Goal: Download file/media

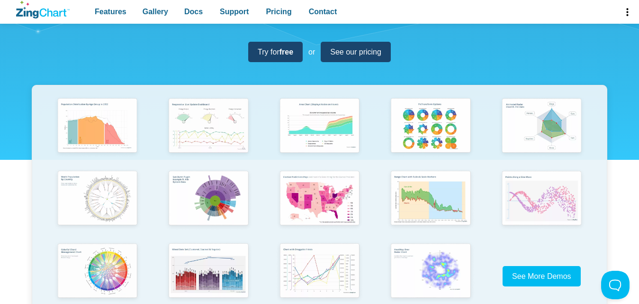
scroll to position [143, 0]
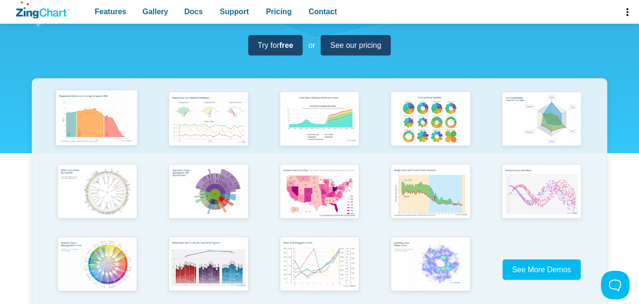
click at [117, 110] on img "App Content" at bounding box center [96, 118] width 91 height 65
click at [284, 49] on strong "free" at bounding box center [283, 45] width 14 height 8
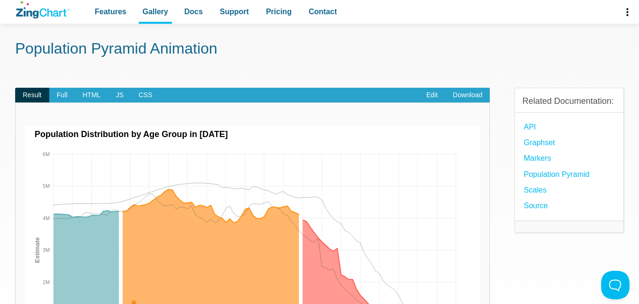
scroll to position [7, 0]
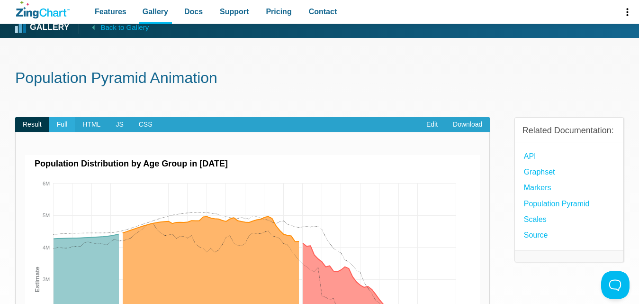
click at [64, 127] on span "Full" at bounding box center [62, 124] width 26 height 15
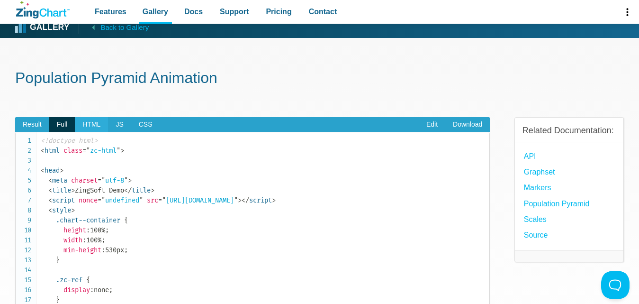
click at [92, 123] on span "HTML" at bounding box center [91, 124] width 33 height 15
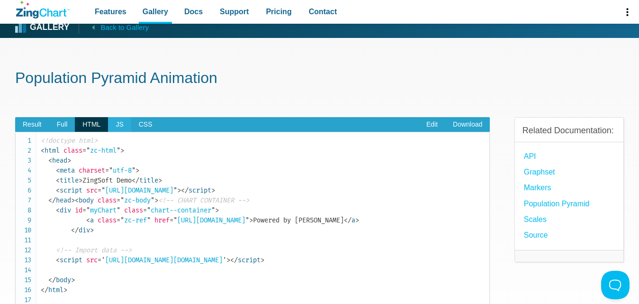
click at [119, 124] on span "JS" at bounding box center [119, 124] width 23 height 15
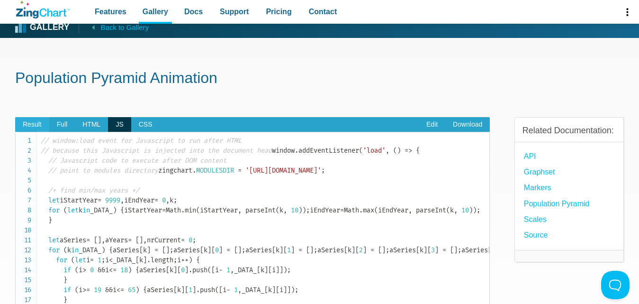
click at [36, 128] on span "Result" at bounding box center [32, 124] width 34 height 15
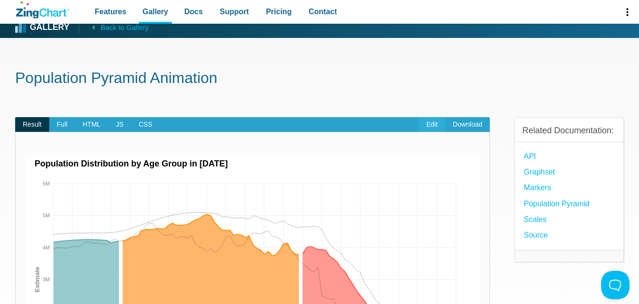
click at [429, 126] on link "Edit" at bounding box center [432, 124] width 27 height 15
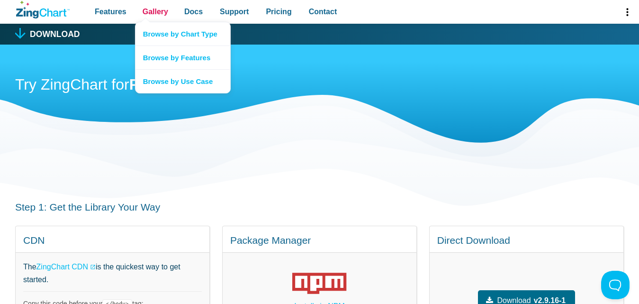
click at [162, 11] on span "Gallery" at bounding box center [156, 11] width 26 height 13
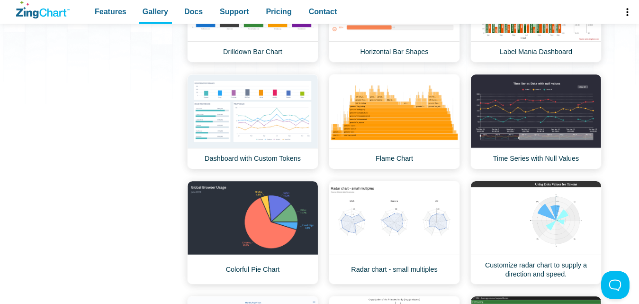
scroll to position [296, 0]
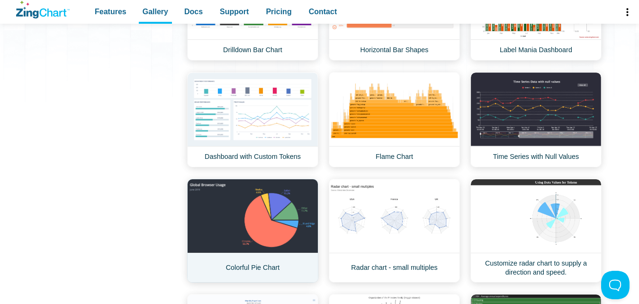
click at [256, 220] on link "Colorful Pie Chart" at bounding box center [252, 231] width 131 height 104
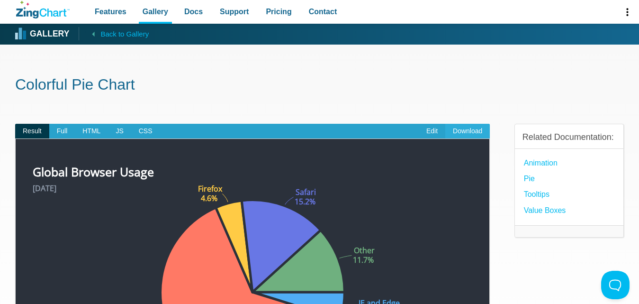
click at [465, 131] on link "Download" at bounding box center [467, 131] width 45 height 15
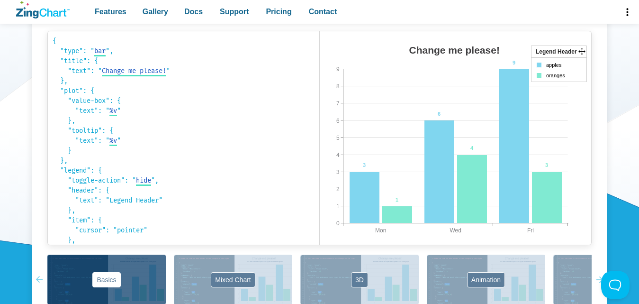
scroll to position [579, 0]
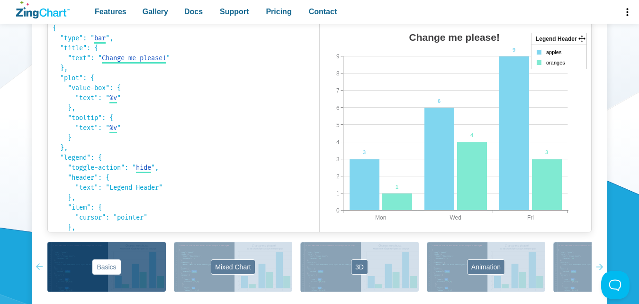
click at [320, 241] on area "Change me please!" at bounding box center [320, 241] width 0 height 0
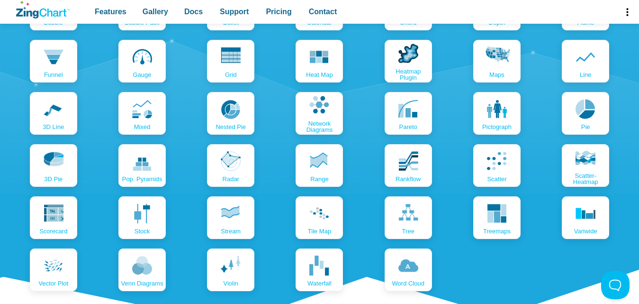
scroll to position [1106, 0]
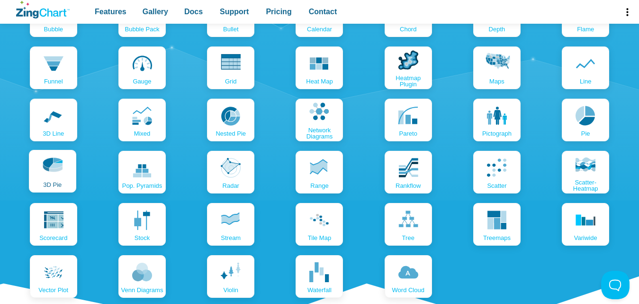
click at [61, 165] on use "App Content" at bounding box center [53, 164] width 21 height 14
